Goal: Task Accomplishment & Management: Use online tool/utility

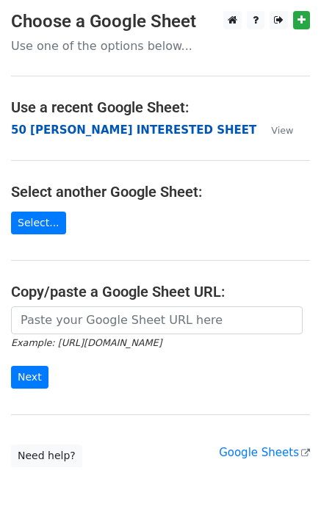
click at [78, 126] on strong "50 KEVIN INTERESTED SHEET" at bounding box center [133, 129] width 245 height 13
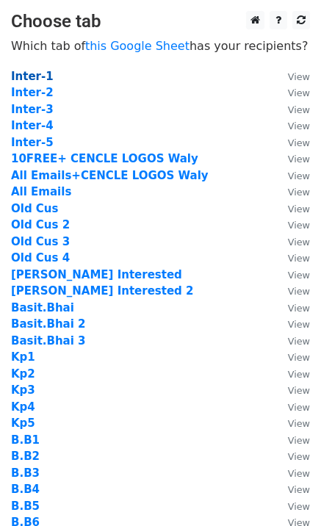
click at [39, 72] on strong "Inter-1" at bounding box center [32, 76] width 43 height 13
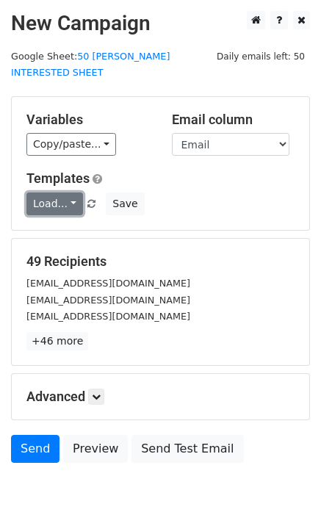
click at [62, 193] on link "Load..." at bounding box center [54, 204] width 57 height 23
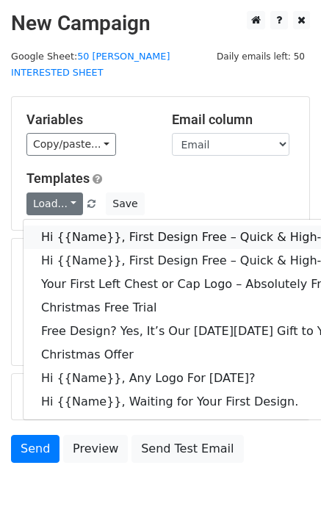
click at [84, 226] on link "Hi {{Name}}, First Design Free – Quick & High-Quality Digitizing!" at bounding box center [235, 238] width 422 height 24
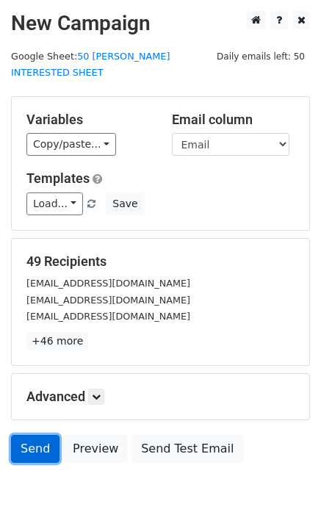
click at [37, 439] on link "Send" at bounding box center [35, 449] width 48 height 28
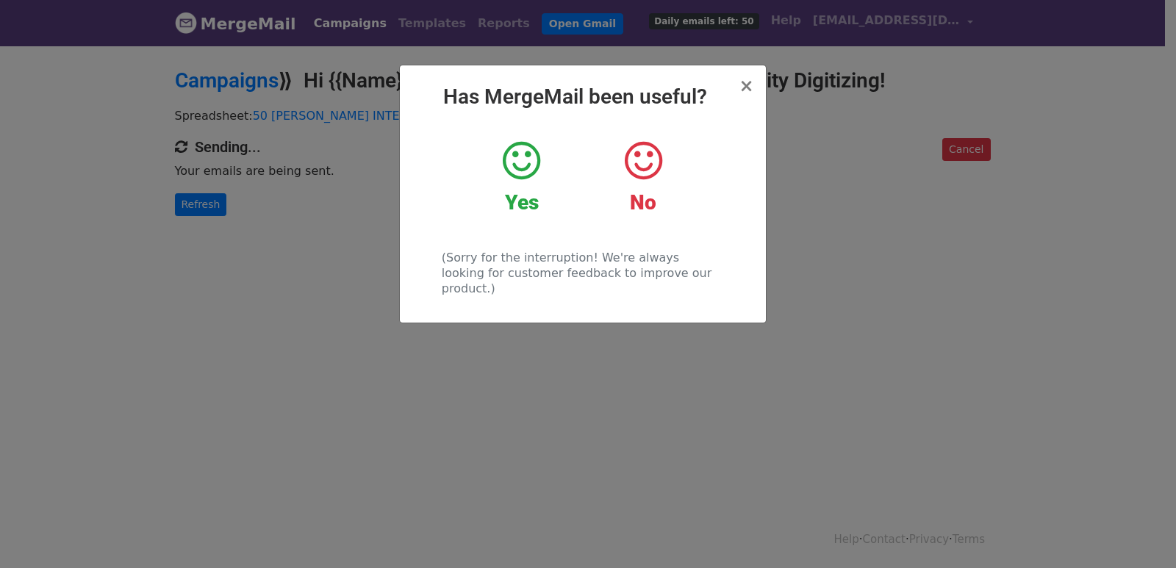
click at [220, 182] on div "× Has MergeMail been useful? Yes No (Sorry for the interruption! We're always l…" at bounding box center [588, 306] width 1176 height 524
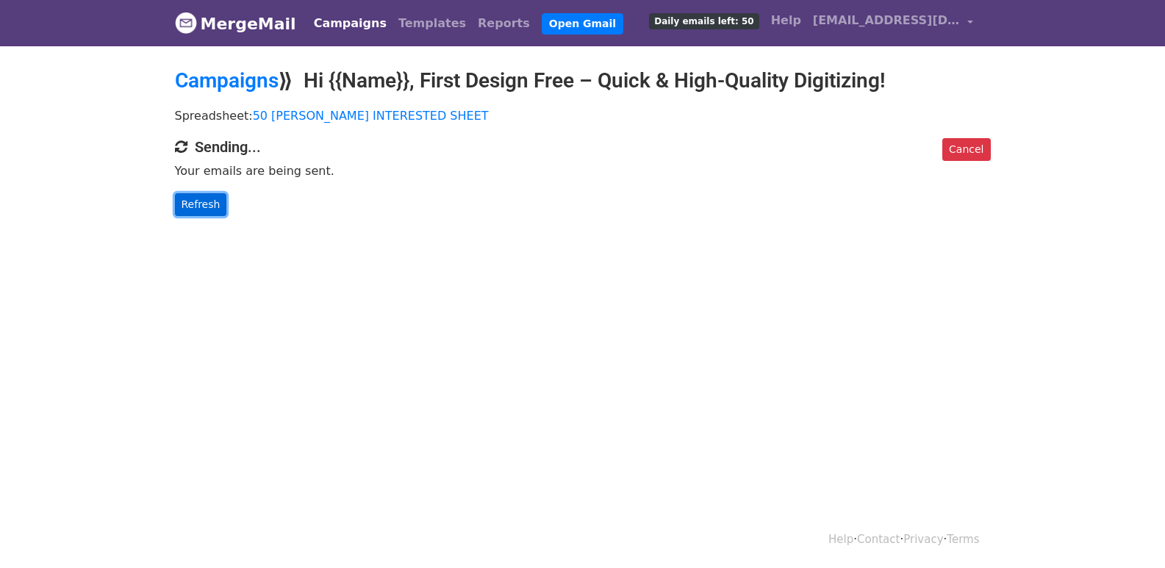
click at [210, 204] on link "Refresh" at bounding box center [201, 204] width 52 height 23
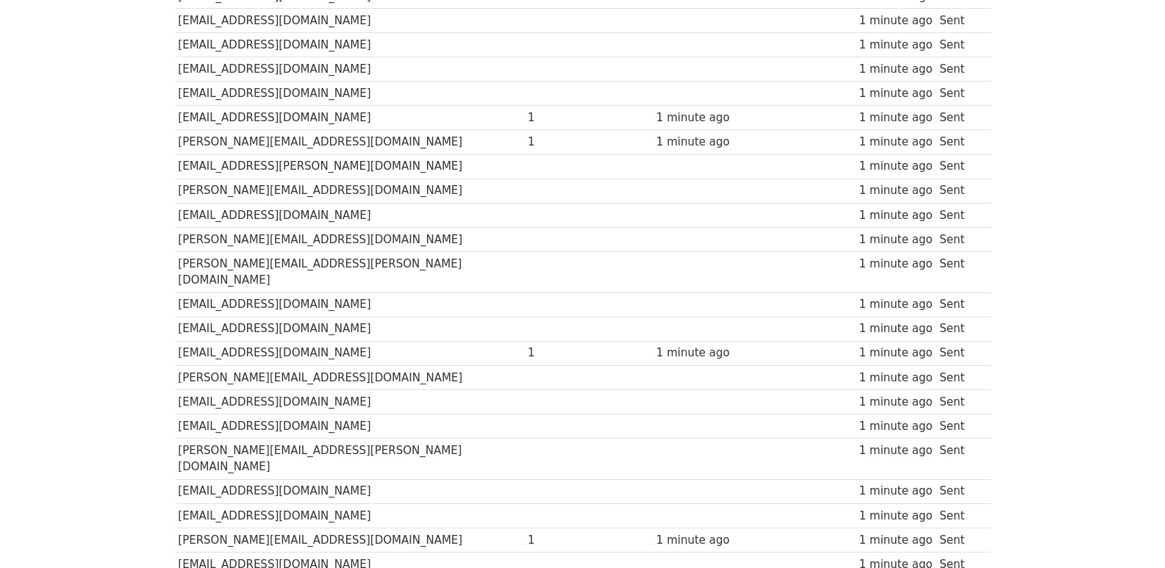
scroll to position [979, 0]
